Goal: Task Accomplishment & Management: Manage account settings

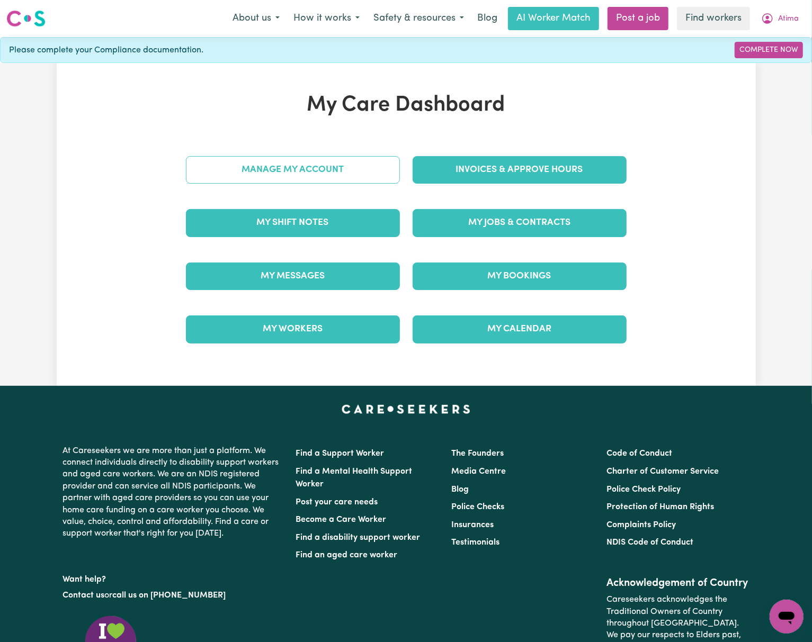
click at [347, 177] on link "Manage My Account" at bounding box center [293, 170] width 214 height 28
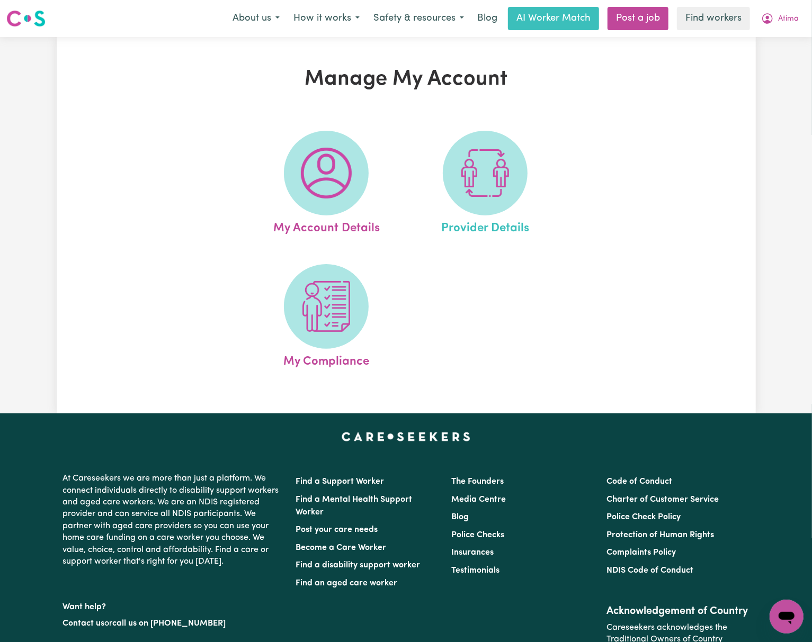
click at [436, 178] on link "Provider Details" at bounding box center [485, 184] width 153 height 107
select select "AGED_HOME_CARE"
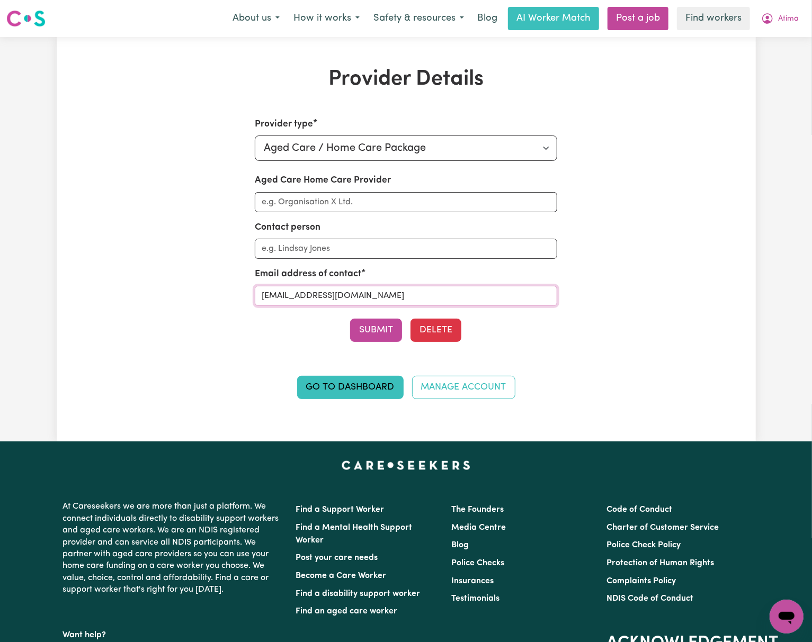
drag, startPoint x: 397, startPoint y: 297, endPoint x: 150, endPoint y: 297, distance: 246.8
click at [150, 297] on div "Provider Details Provider type Select your provider type... Privately Aged Care…" at bounding box center [406, 239] width 699 height 345
click at [780, 20] on span "Atima" at bounding box center [788, 19] width 21 height 12
click at [774, 39] on link "My Dashboard" at bounding box center [763, 41] width 84 height 20
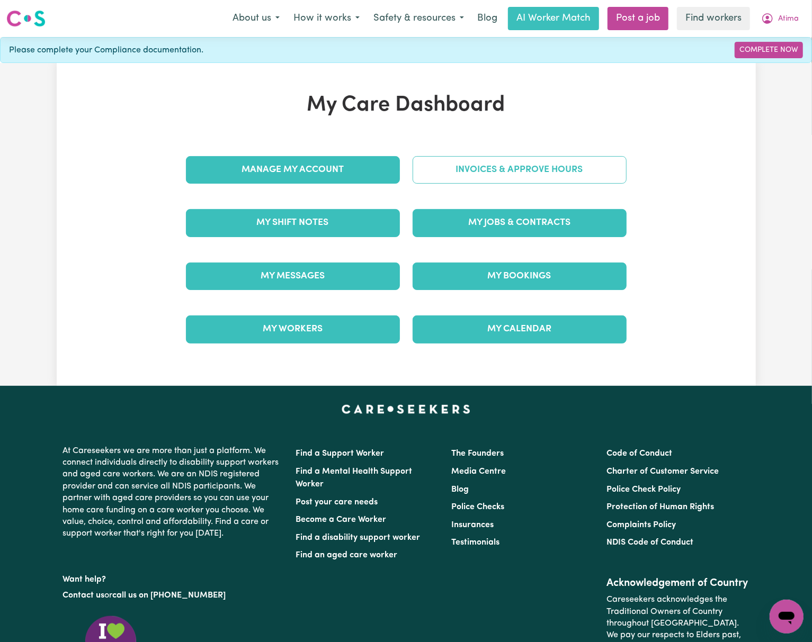
click at [526, 159] on link "Invoices & Approve Hours" at bounding box center [520, 170] width 214 height 28
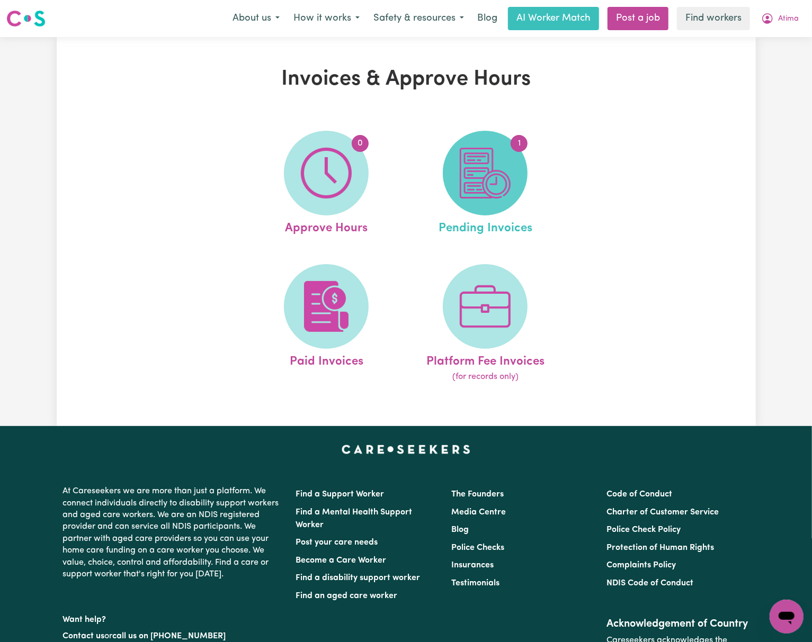
click at [484, 196] on img at bounding box center [485, 173] width 51 height 51
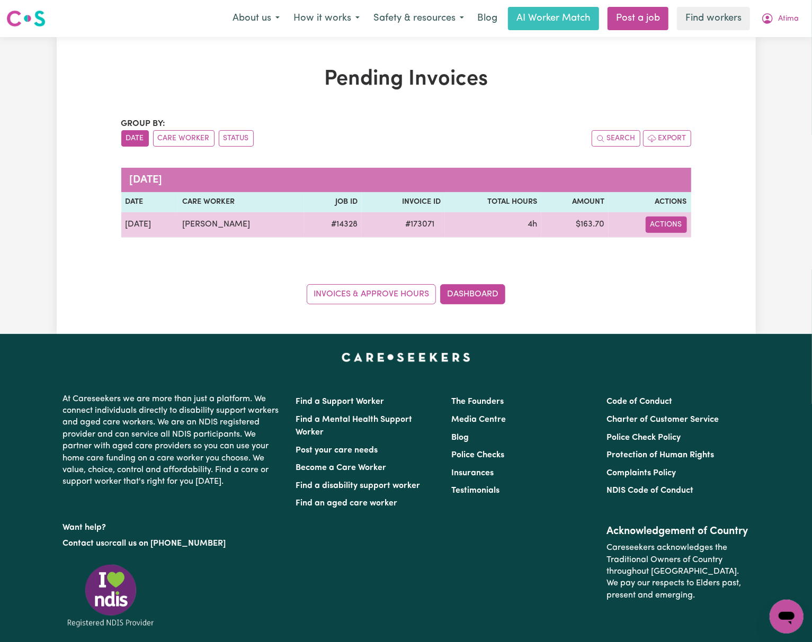
click at [669, 229] on button "Actions" at bounding box center [666, 225] width 41 height 16
click at [677, 251] on link "Download Invoice" at bounding box center [697, 249] width 97 height 21
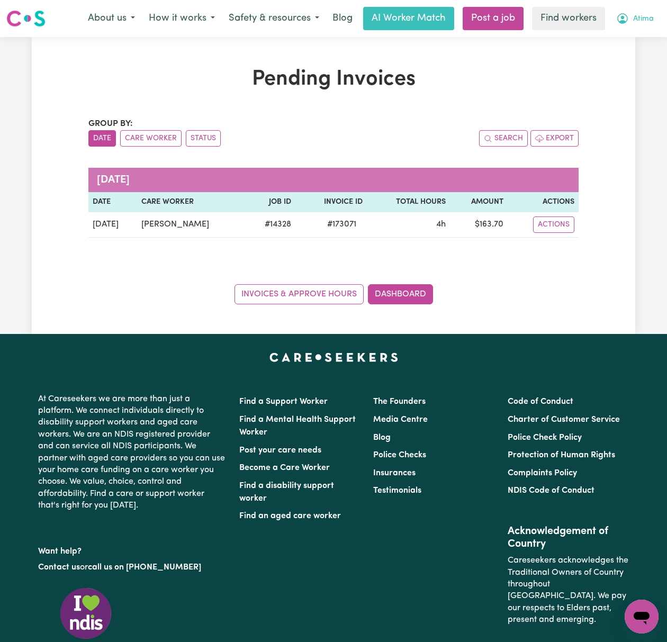
click at [648, 15] on span "Atima" at bounding box center [643, 19] width 21 height 12
click at [609, 64] on link "Logout" at bounding box center [619, 61] width 84 height 20
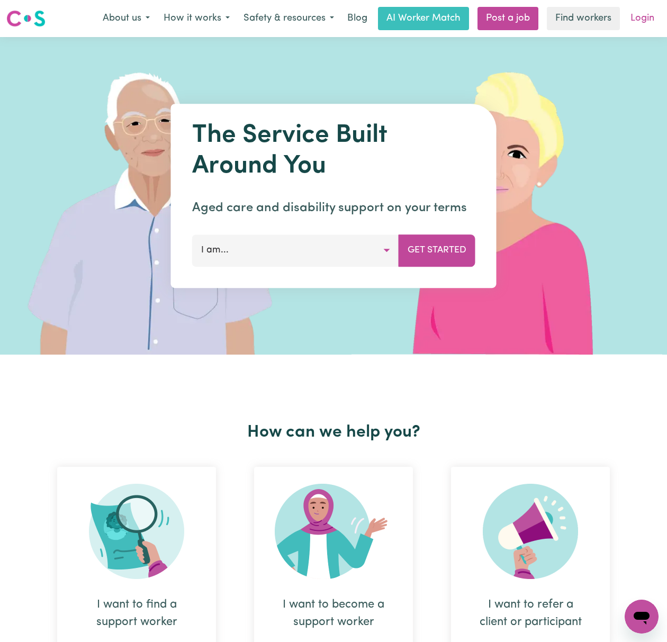
click at [638, 24] on link "Login" at bounding box center [642, 18] width 37 height 23
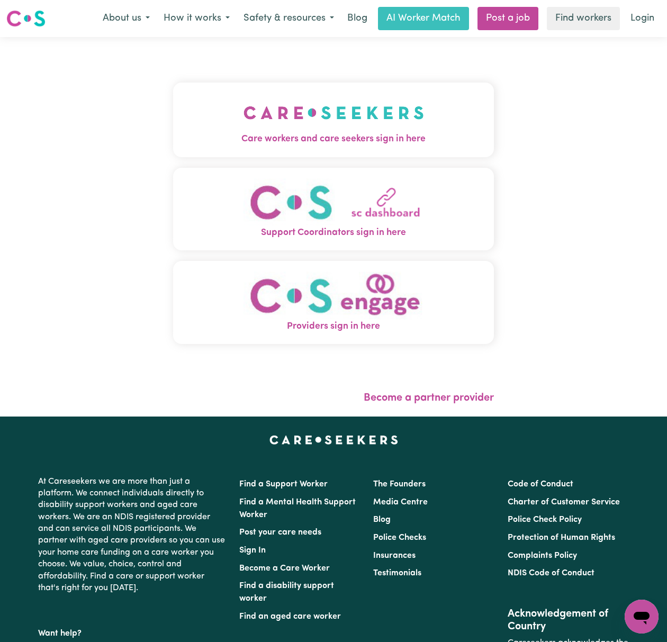
click at [281, 130] on img "Care workers and care seekers sign in here" at bounding box center [334, 112] width 181 height 39
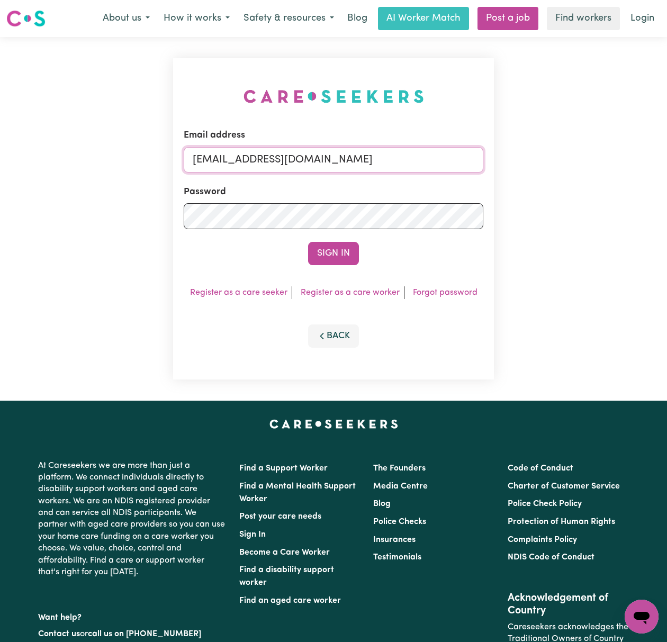
click at [222, 161] on input "[EMAIL_ADDRESS][DOMAIN_NAME]" at bounding box center [334, 159] width 300 height 25
drag, startPoint x: 248, startPoint y: 156, endPoint x: 680, endPoint y: 157, distance: 432.2
click at [667, 157] on html "Menu About us How it works Safety & resources Blog AI Worker Match Post a job F…" at bounding box center [333, 428] width 667 height 856
type input "[EMAIL_ADDRESS][DOMAIN_NAME]"
click at [308, 242] on button "Sign In" at bounding box center [333, 253] width 51 height 23
